Goal: Transaction & Acquisition: Obtain resource

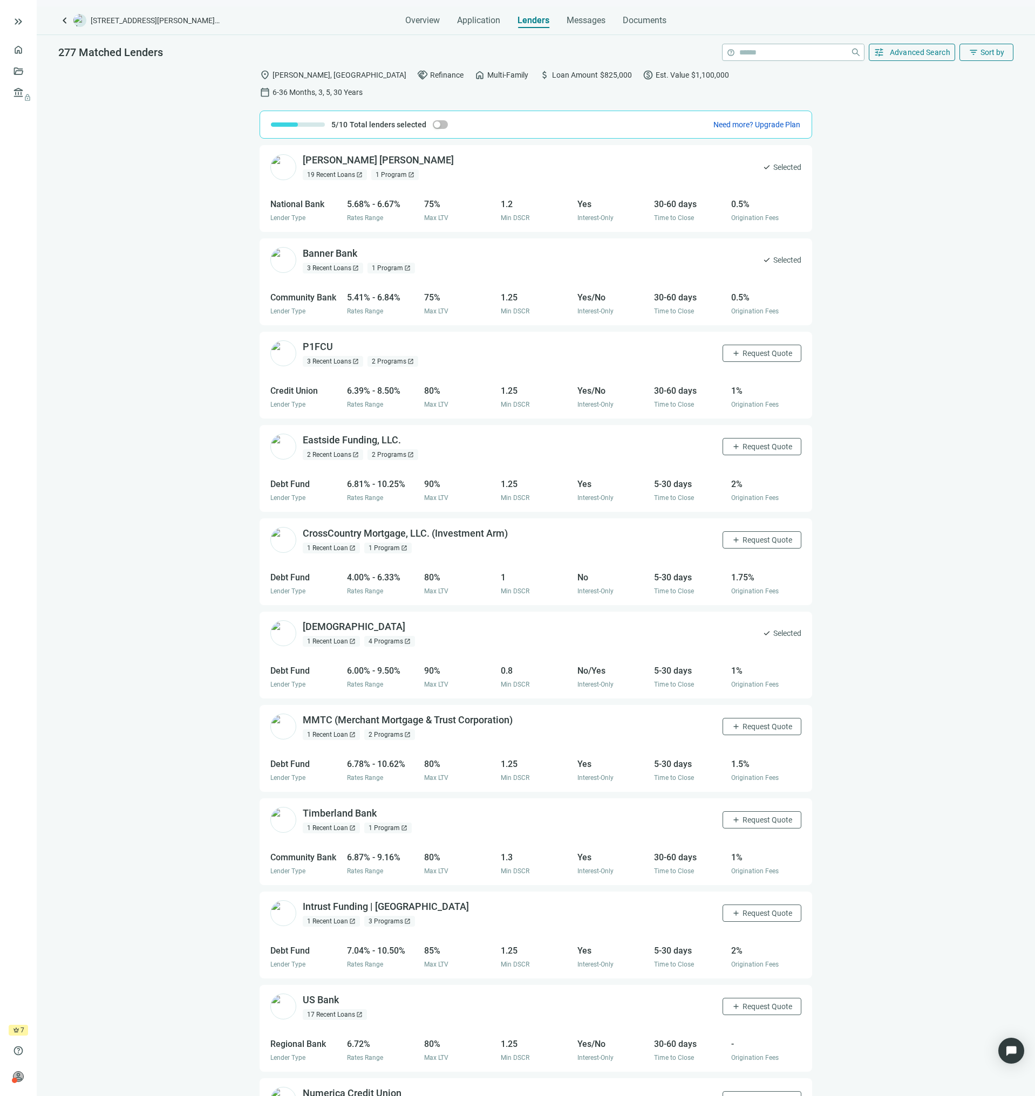
click at [357, 291] on div "5.41% - 6.84%" at bounding box center [382, 297] width 70 height 13
click at [770, 251] on div "Banner Bank open_in_new 3 Recent Loans open_in_new 1 Program open_in_new check …" at bounding box center [535, 260] width 552 height 44
click at [751, 536] on span "Request Quote" at bounding box center [767, 540] width 50 height 9
click at [976, 1085] on button "Edit quote request arrow_forward" at bounding box center [973, 1096] width 102 height 22
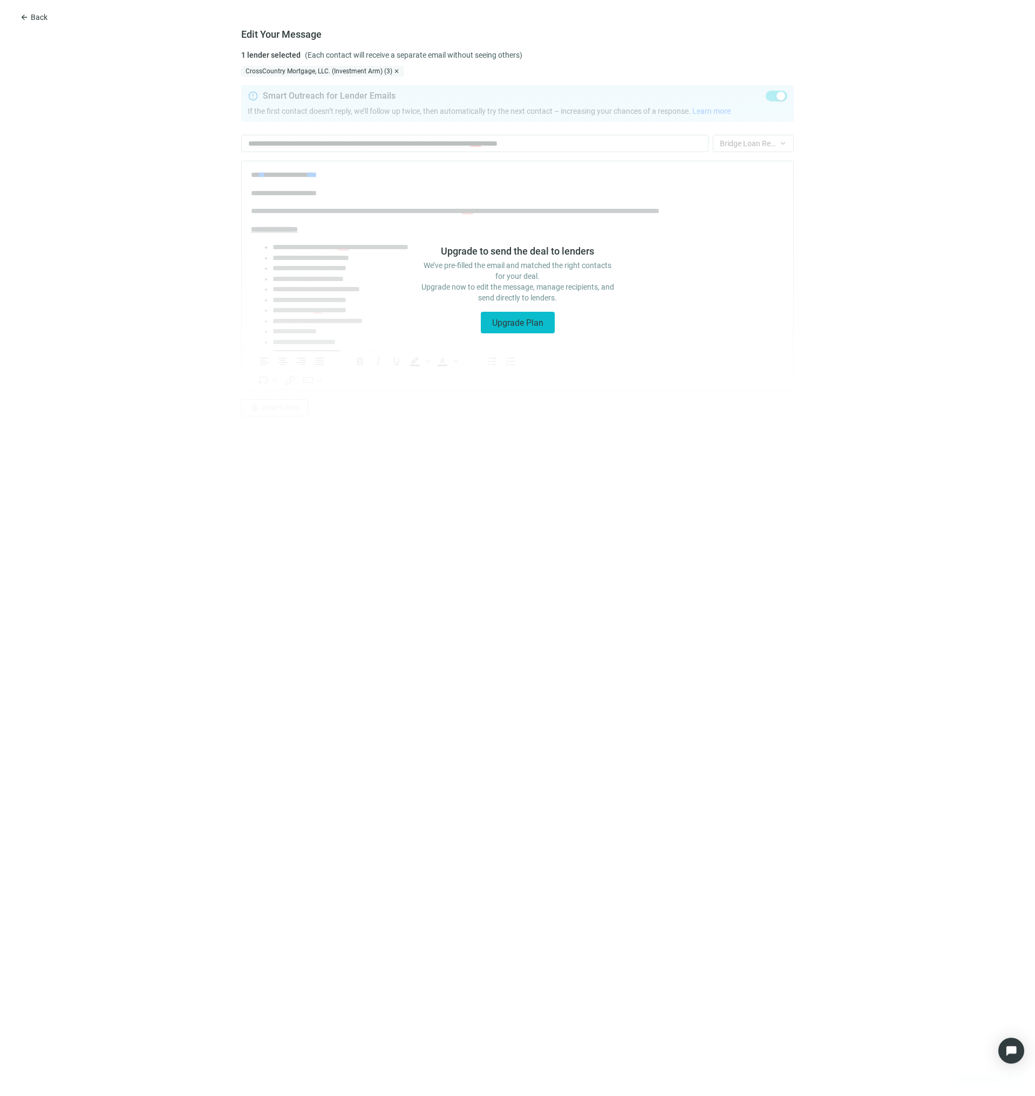
click at [514, 330] on button "Upgrade Plan" at bounding box center [518, 323] width 74 height 22
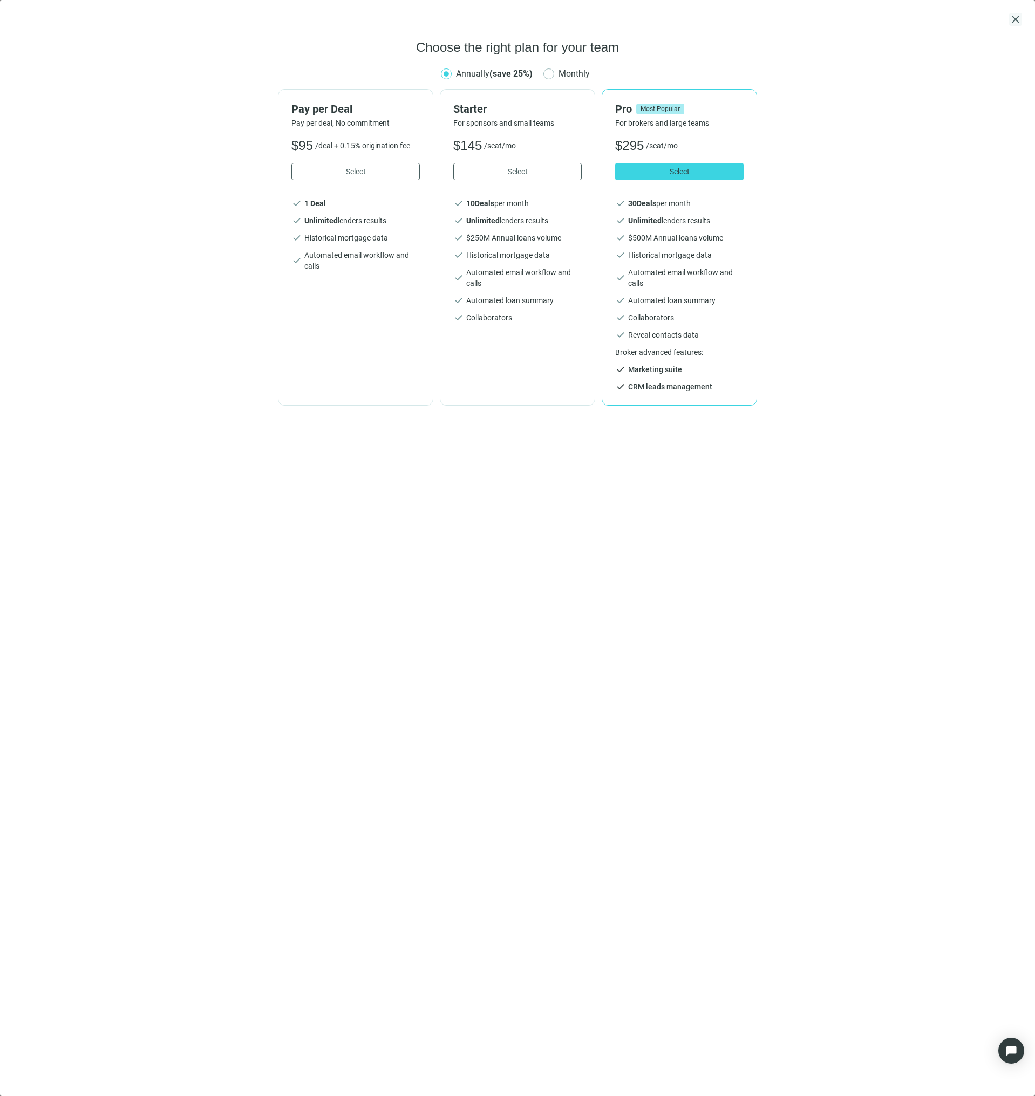
click at [1013, 19] on span "close" at bounding box center [1015, 19] width 13 height 13
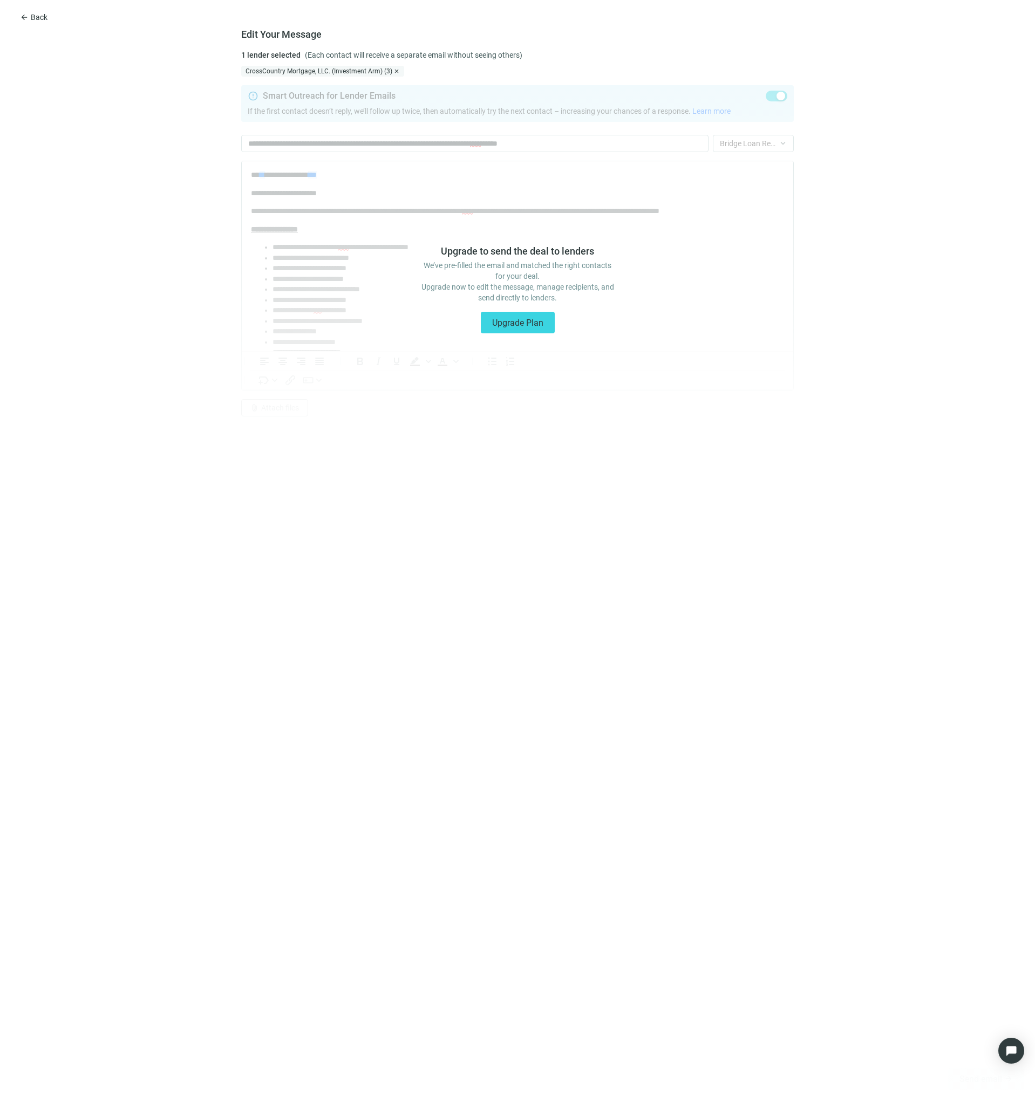
drag, startPoint x: 850, startPoint y: 335, endPoint x: 866, endPoint y: 483, distance: 149.2
click at [851, 338] on div "Upgrade to send the deal to lenders We’ve pre-filled the email and matched the …" at bounding box center [517, 587] width 1035 height 1020
drag, startPoint x: 523, startPoint y: 100, endPoint x: 160, endPoint y: 34, distance: 369.6
click at [478, 99] on div "Upgrade to send the deal to lenders We’ve pre-filled the email and matched the …" at bounding box center [517, 587] width 1035 height 1020
click at [35, 13] on span "Back" at bounding box center [39, 17] width 17 height 9
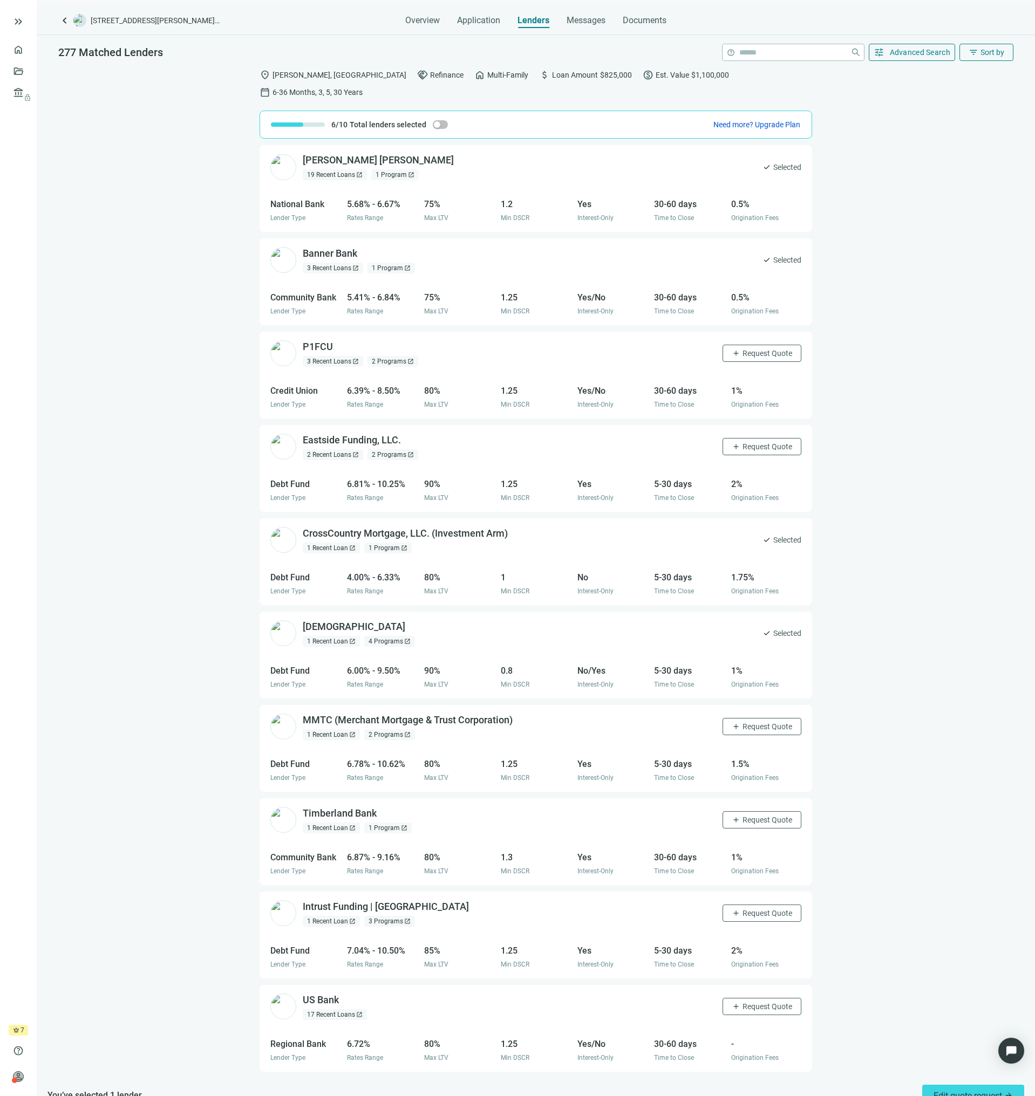
drag, startPoint x: 345, startPoint y: 324, endPoint x: 470, endPoint y: 336, distance: 125.7
click at [428, 332] on div "P1FCU open_in_new 3 Recent Loans open_in_new 2 Programs open_in_new add Request…" at bounding box center [535, 354] width 552 height 44
click at [940, 370] on div "[PERSON_NAME] [PERSON_NAME] open_in_new 19 Recent Loans open_in_new 1 Program o…" at bounding box center [536, 611] width 998 height 933
click at [439, 120] on span "button" at bounding box center [440, 124] width 15 height 9
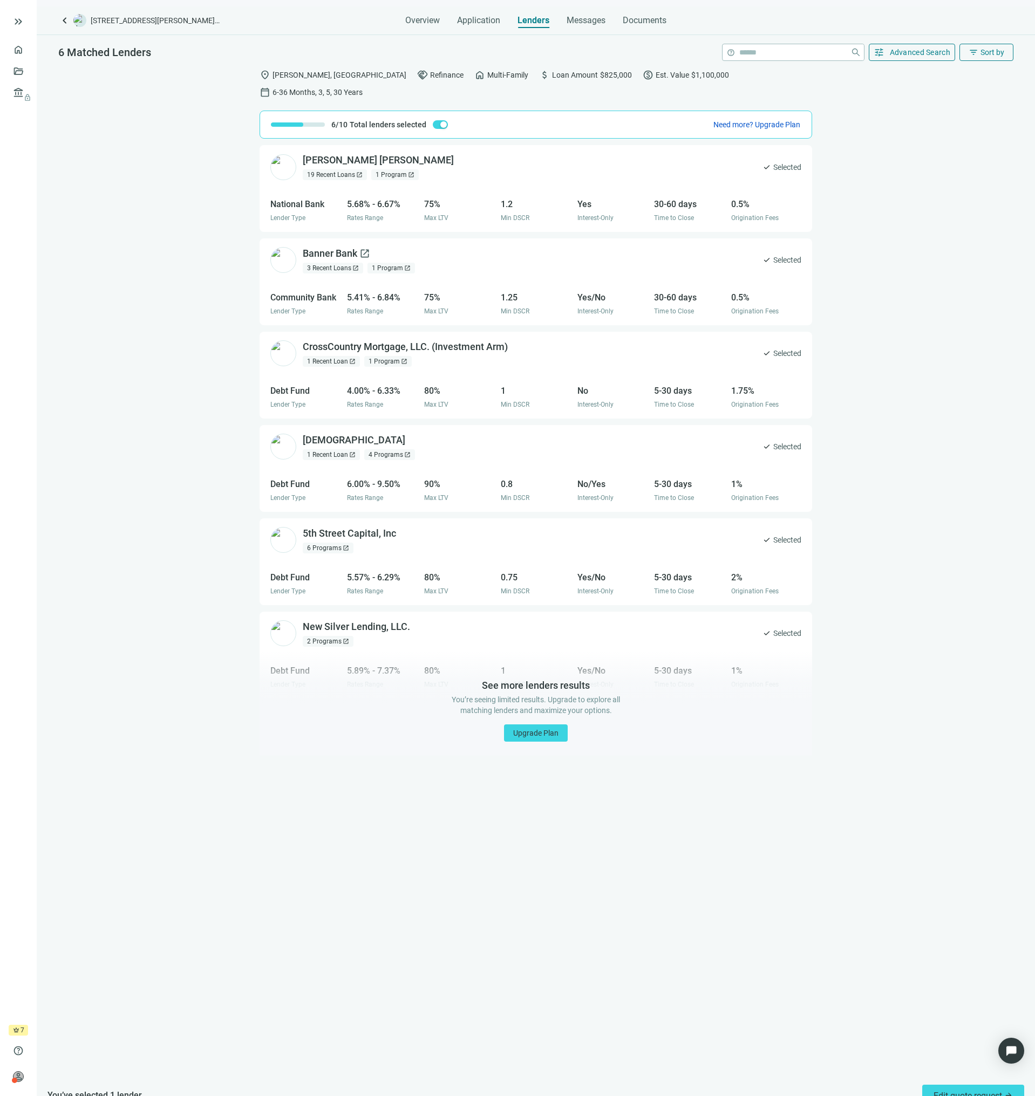
click at [314, 247] on div "Banner Bank open_in_new" at bounding box center [336, 253] width 67 height 13
